Goal: Find specific page/section: Find specific page/section

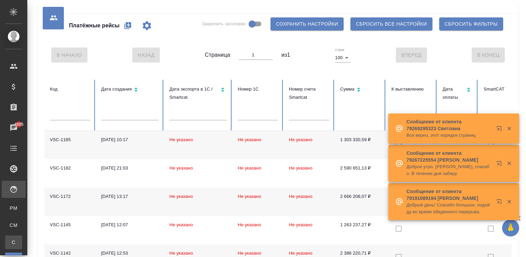
click at [15, 243] on span "С" at bounding box center [14, 242] width 10 height 7
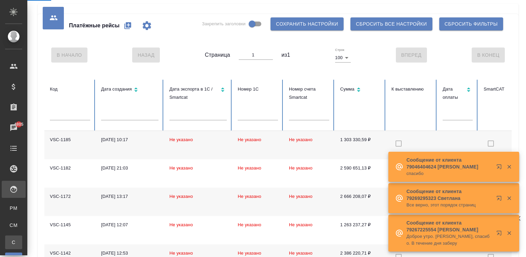
scroll to position [511, 0]
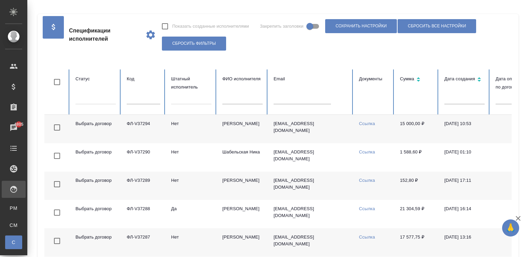
checkbox input "false"
click at [362, 135] on td "Ссылка" at bounding box center [373, 129] width 41 height 28
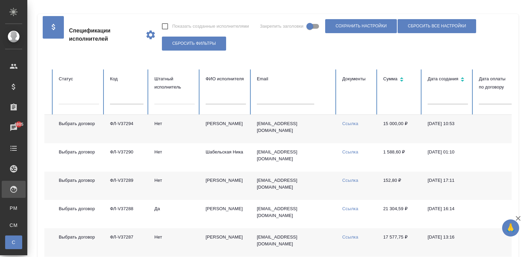
scroll to position [0, 264]
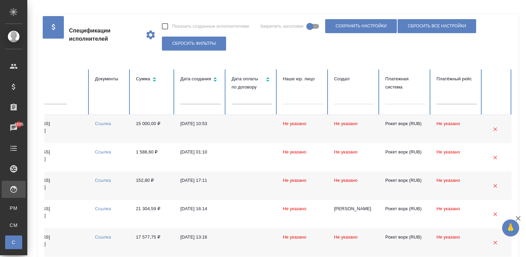
click at [397, 102] on div at bounding box center [405, 97] width 40 height 13
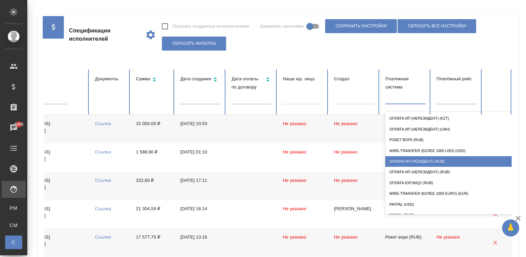
click at [437, 165] on div "Оплата ИП (резидент) (RUB)" at bounding box center [453, 161] width 137 height 11
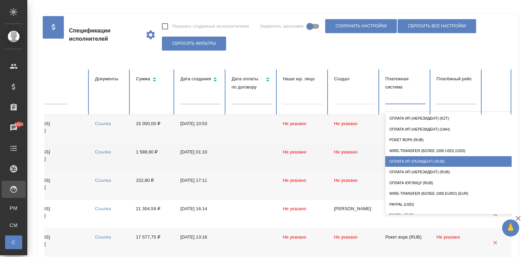
click at [435, 161] on td "Не указано" at bounding box center [456, 157] width 51 height 28
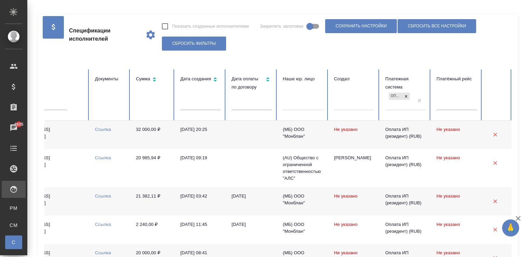
click at [233, 136] on td at bounding box center [251, 134] width 51 height 28
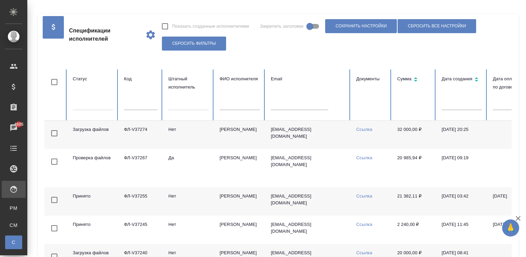
scroll to position [0, 0]
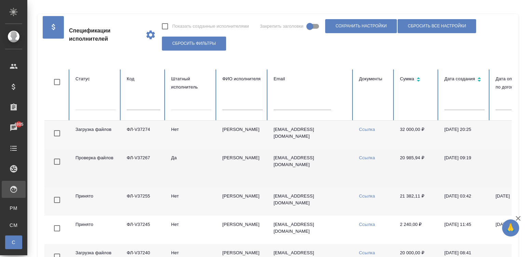
click at [176, 168] on td "Да" at bounding box center [191, 168] width 51 height 38
click at [198, 167] on td "Да" at bounding box center [191, 168] width 51 height 38
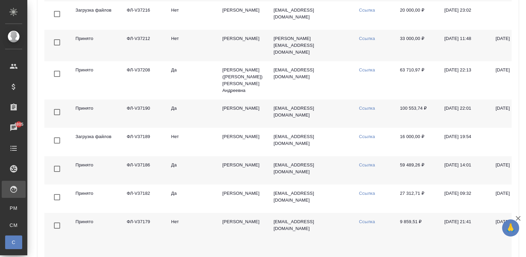
scroll to position [706, 0]
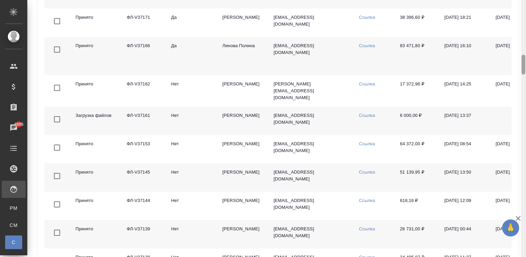
click at [523, 11] on div at bounding box center [522, 128] width 5 height 257
click at [523, 55] on div at bounding box center [523, 65] width 4 height 20
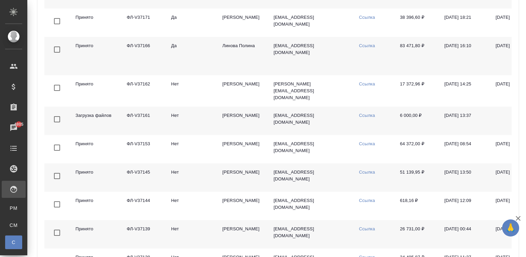
scroll to position [0, 0]
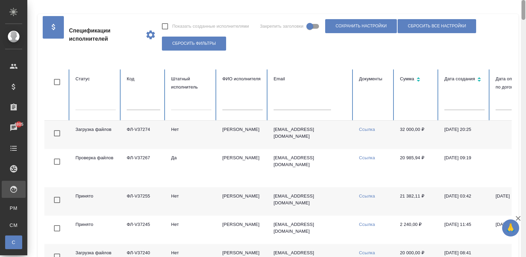
click at [523, 11] on div at bounding box center [523, 10] width 4 height 20
click at [429, 133] on td "32 000,00 ₽" at bounding box center [416, 134] width 44 height 28
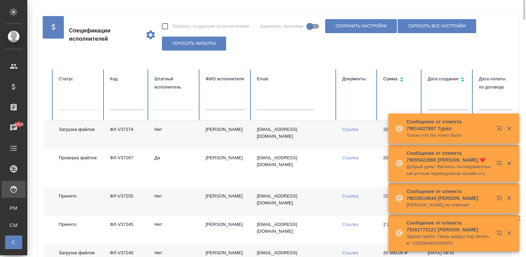
click at [128, 115] on th "Код" at bounding box center [126, 94] width 44 height 51
click at [122, 104] on input "text" at bounding box center [126, 105] width 33 height 10
type input "36143"
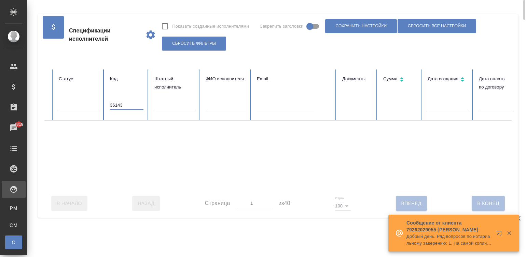
checkbox input "true"
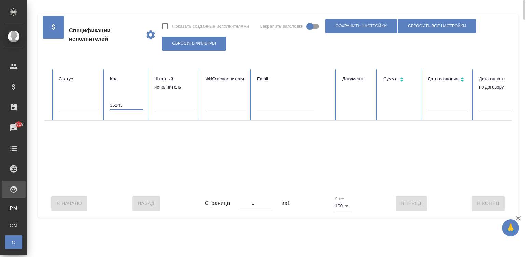
scroll to position [0, 264]
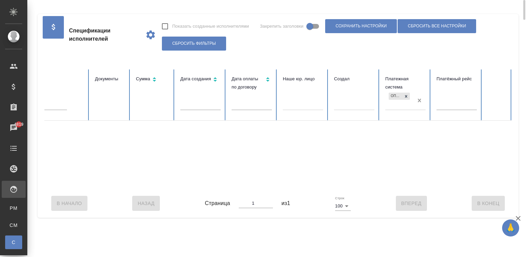
type input "36143"
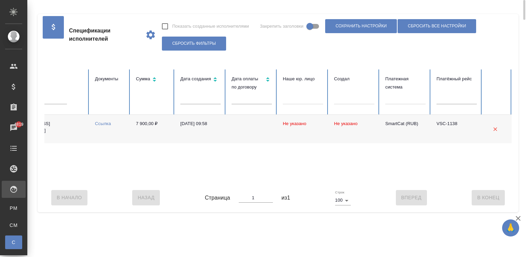
checkbox input "false"
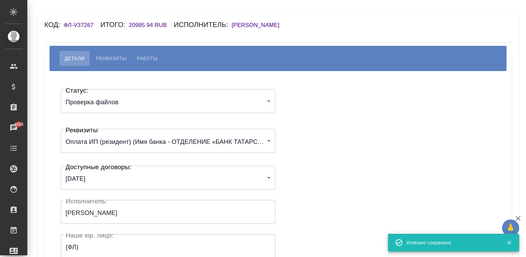
scroll to position [133, 0]
